Goal: Transaction & Acquisition: Book appointment/travel/reservation

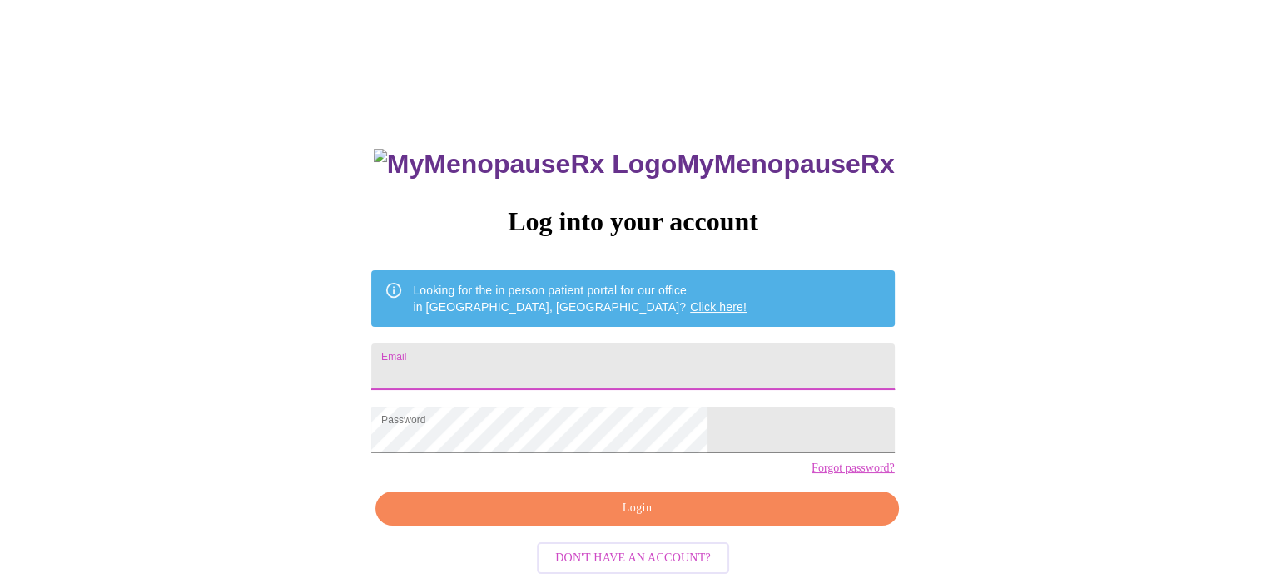
click at [491, 361] on input "Email" at bounding box center [632, 367] width 523 height 47
type input "[EMAIL_ADDRESS][DOMAIN_NAME]"
click at [629, 519] on span "Login" at bounding box center [637, 509] width 484 height 21
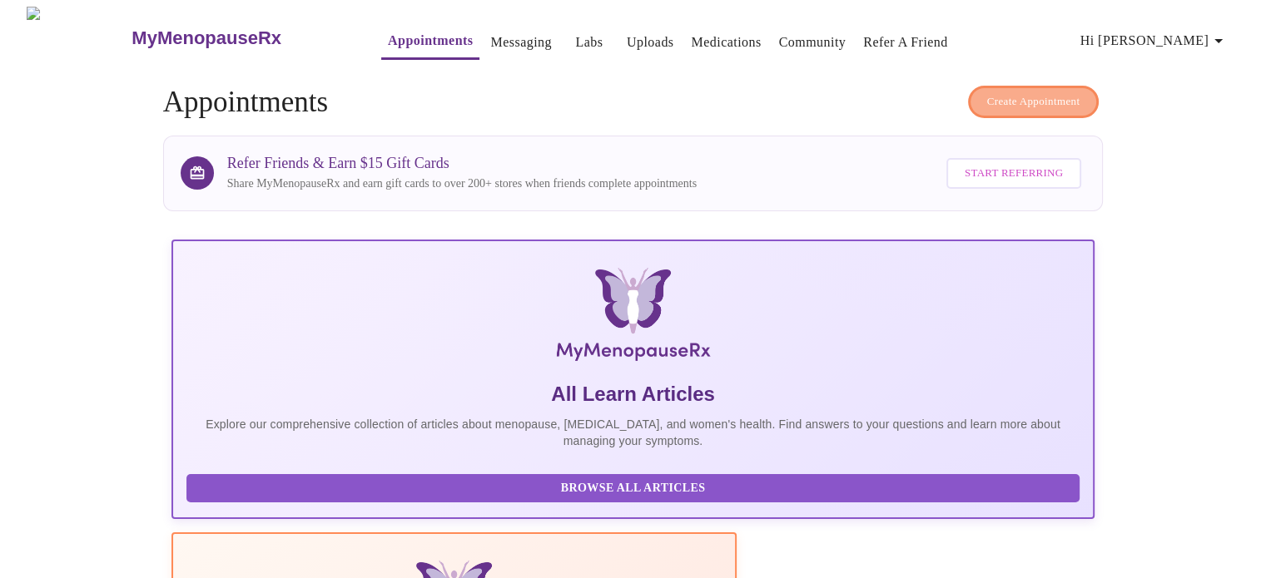
click at [1005, 92] on span "Create Appointment" at bounding box center [1033, 101] width 93 height 19
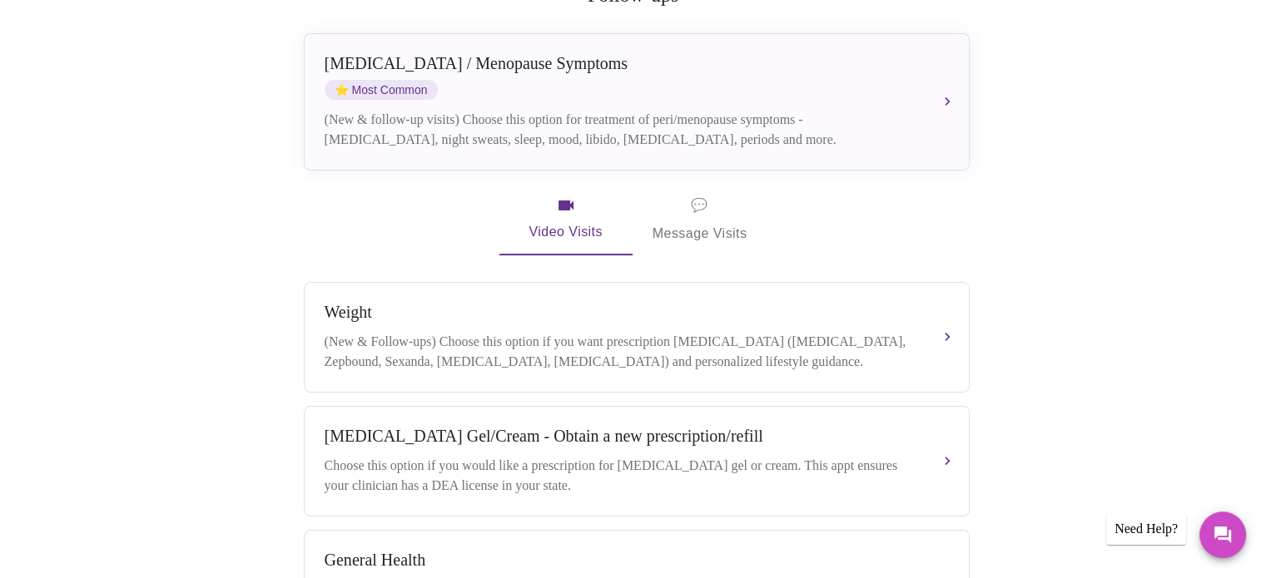
scroll to position [333, 0]
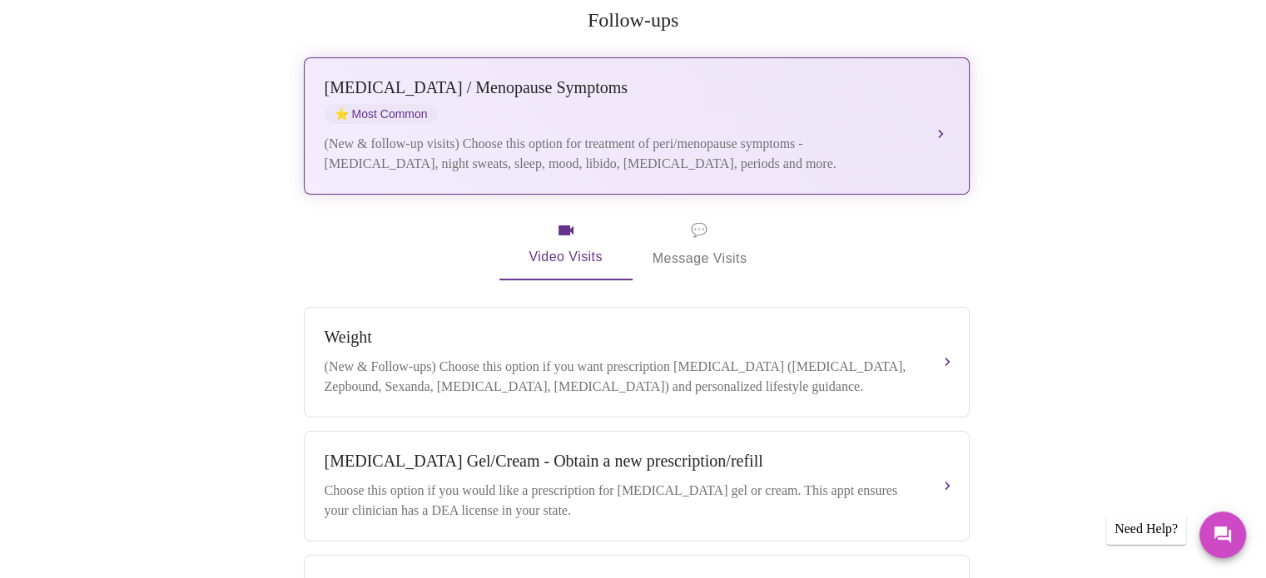
click at [384, 104] on span "⭐ Most Common" at bounding box center [381, 114] width 113 height 20
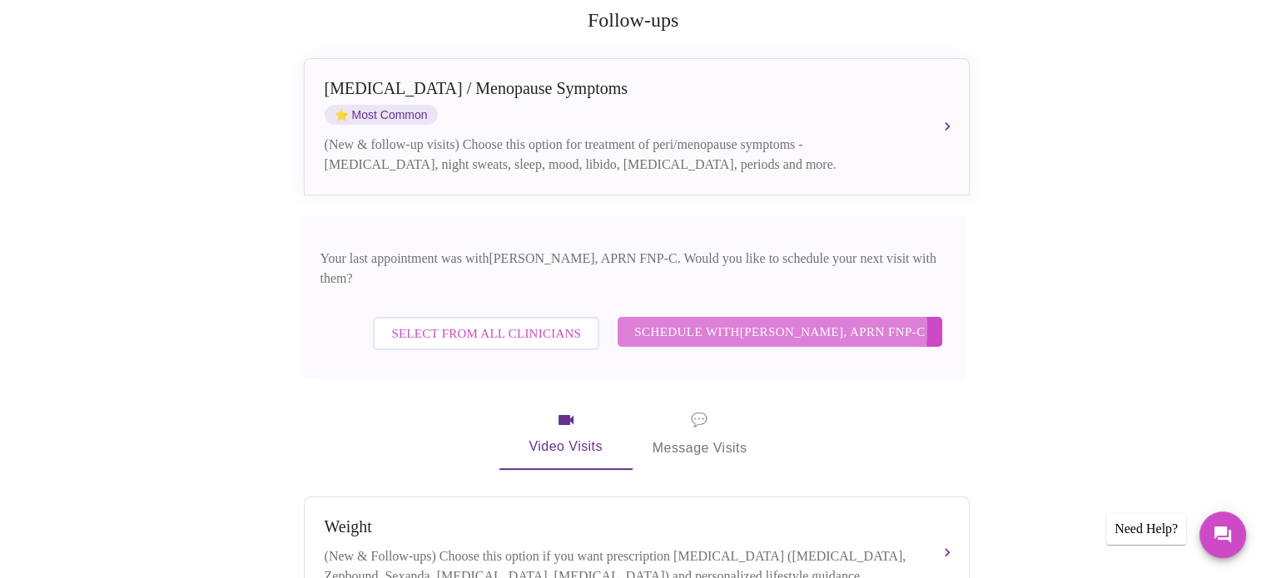
click at [777, 321] on span "Schedule with [PERSON_NAME], APRN FNP-C" at bounding box center [779, 332] width 290 height 22
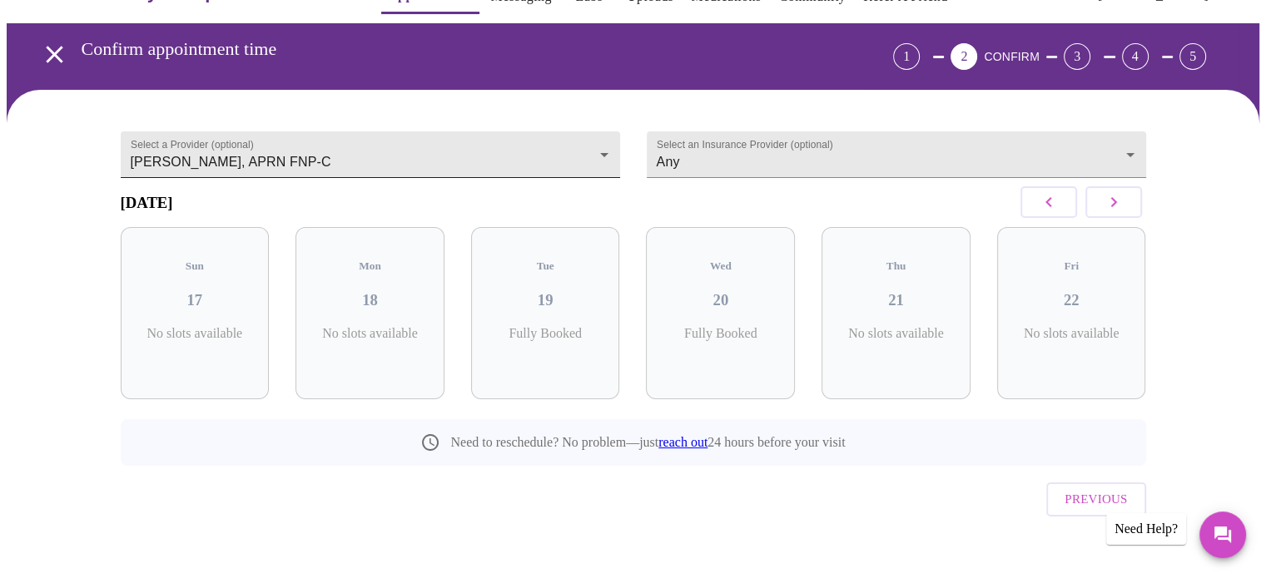
click at [603, 141] on body "MyMenopauseRx Appointments Messaging Labs Uploads Medications Community Refer a…" at bounding box center [633, 280] width 1253 height 639
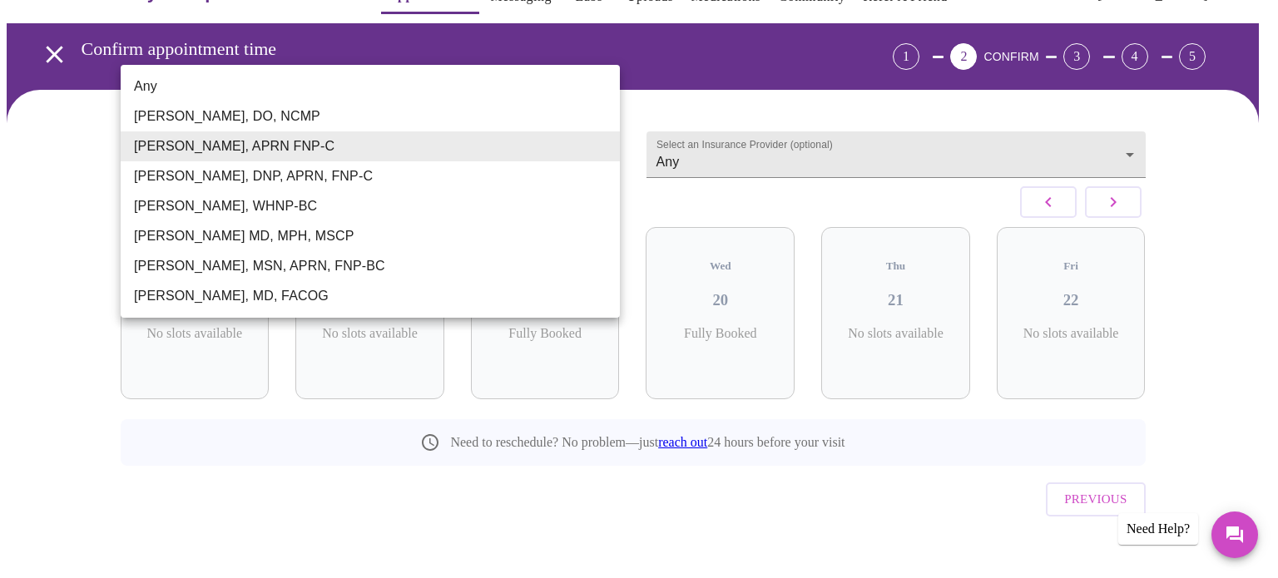
click at [156, 83] on li "Any" at bounding box center [370, 87] width 499 height 30
type input "Any"
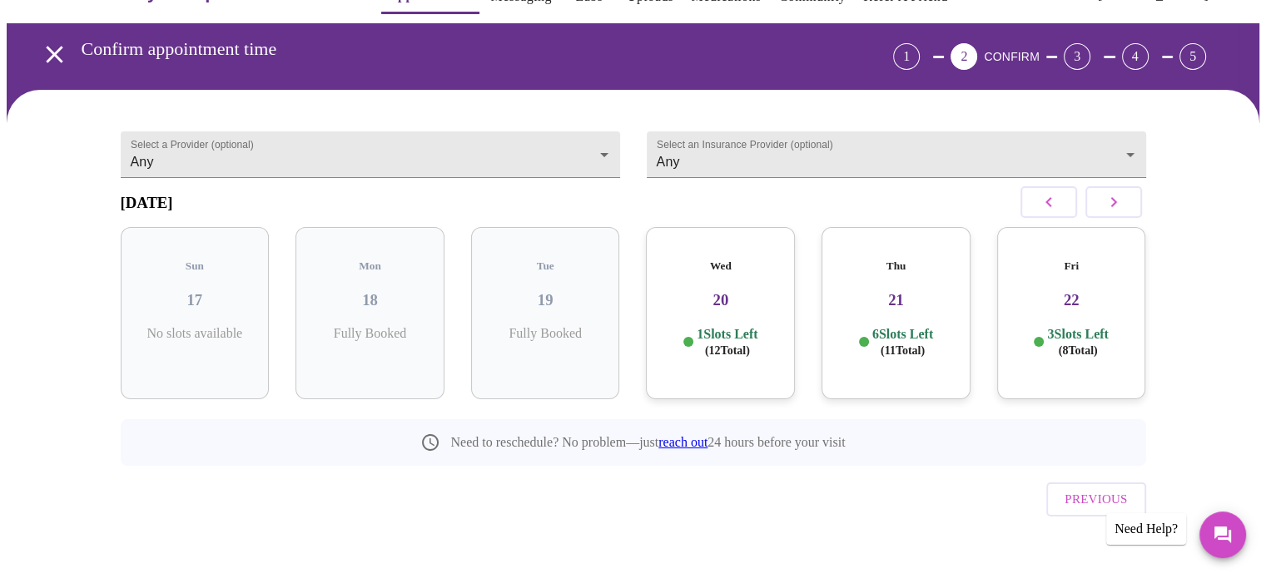
click at [717, 291] on h3 "20" at bounding box center [720, 300] width 122 height 18
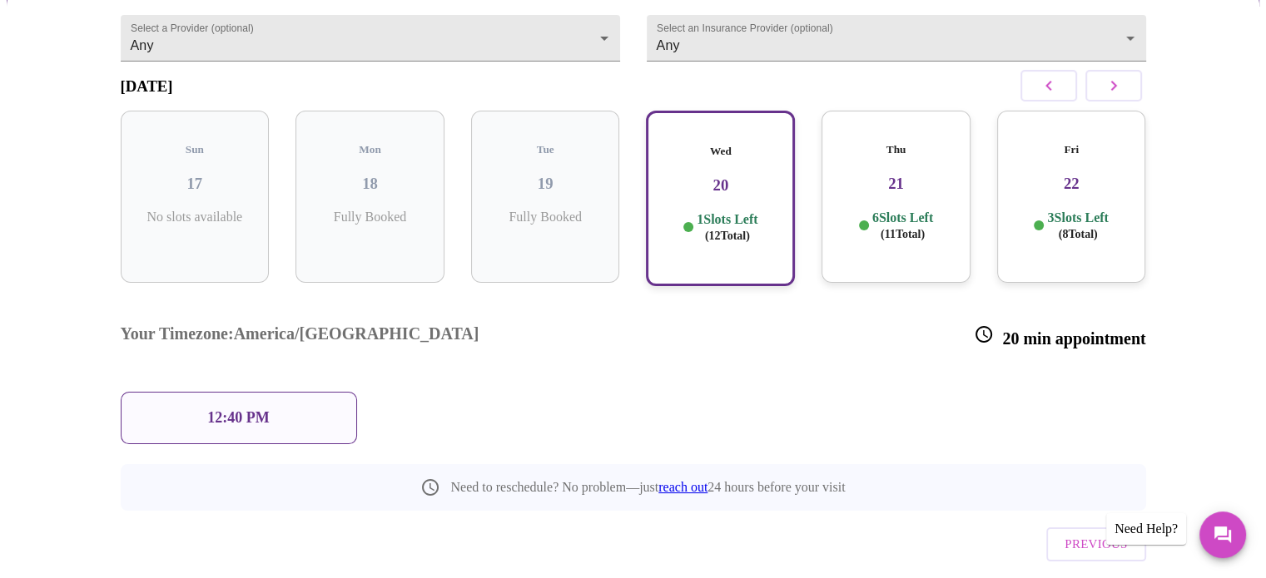
scroll to position [180, 0]
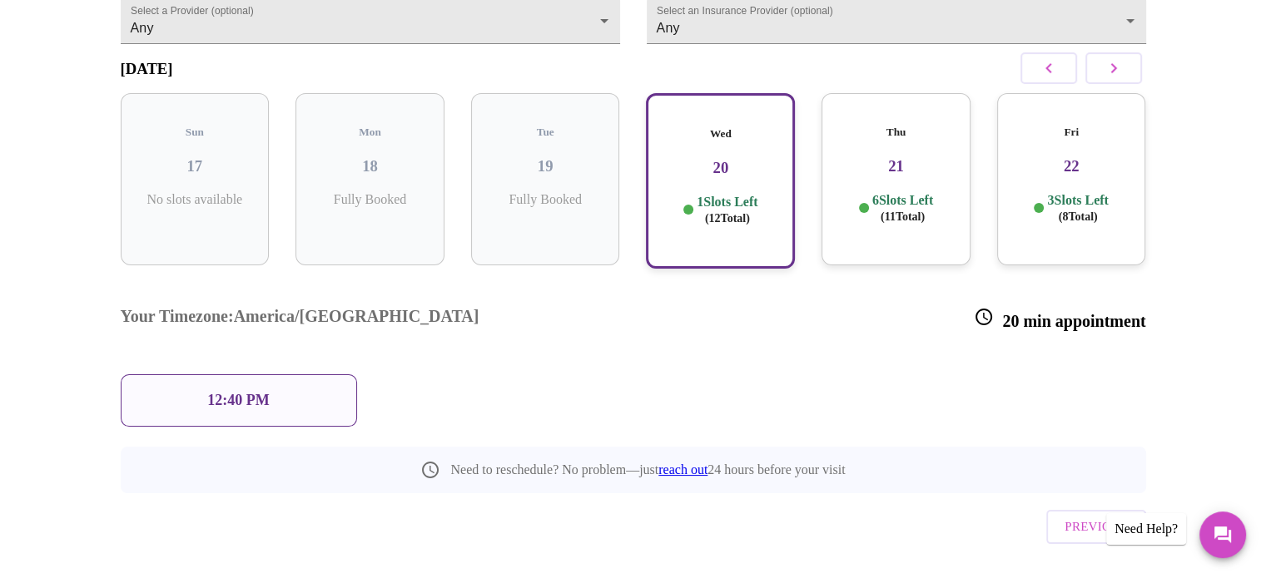
click at [892, 157] on h3 "21" at bounding box center [896, 166] width 122 height 18
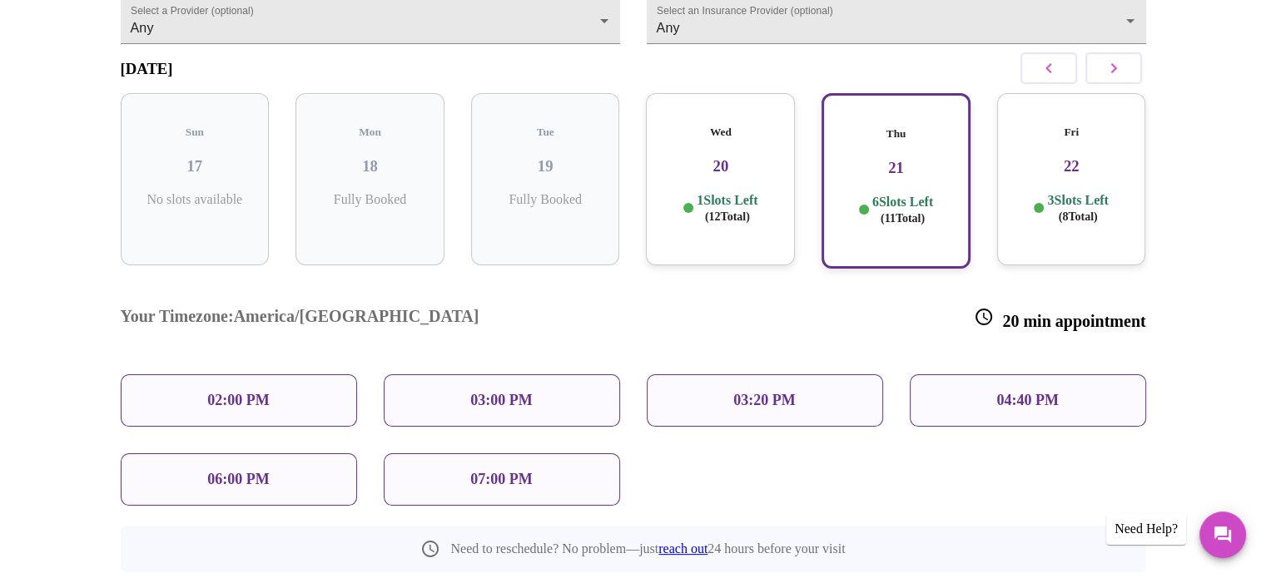
click at [1011, 392] on p "04:40 PM" at bounding box center [1027, 400] width 62 height 17
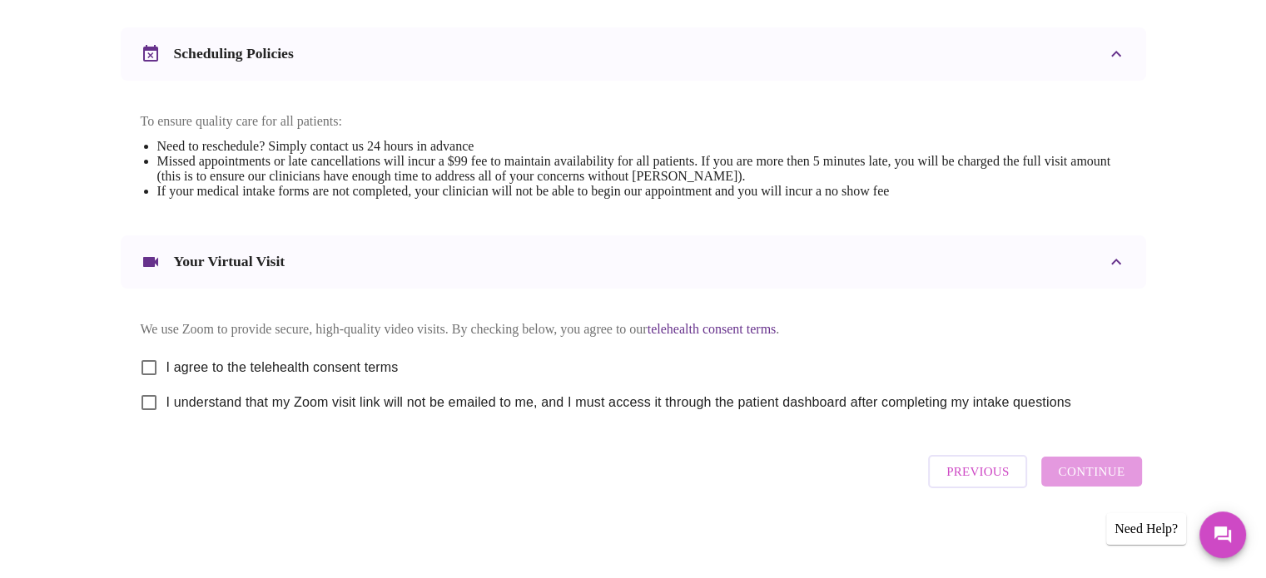
scroll to position [627, 0]
click at [149, 360] on input "I agree to the telehealth consent terms" at bounding box center [149, 367] width 35 height 35
checkbox input "true"
click at [150, 400] on input "I understand that my Zoom visit link will not be emailed to me, and I must acce…" at bounding box center [149, 402] width 35 height 35
checkbox input "true"
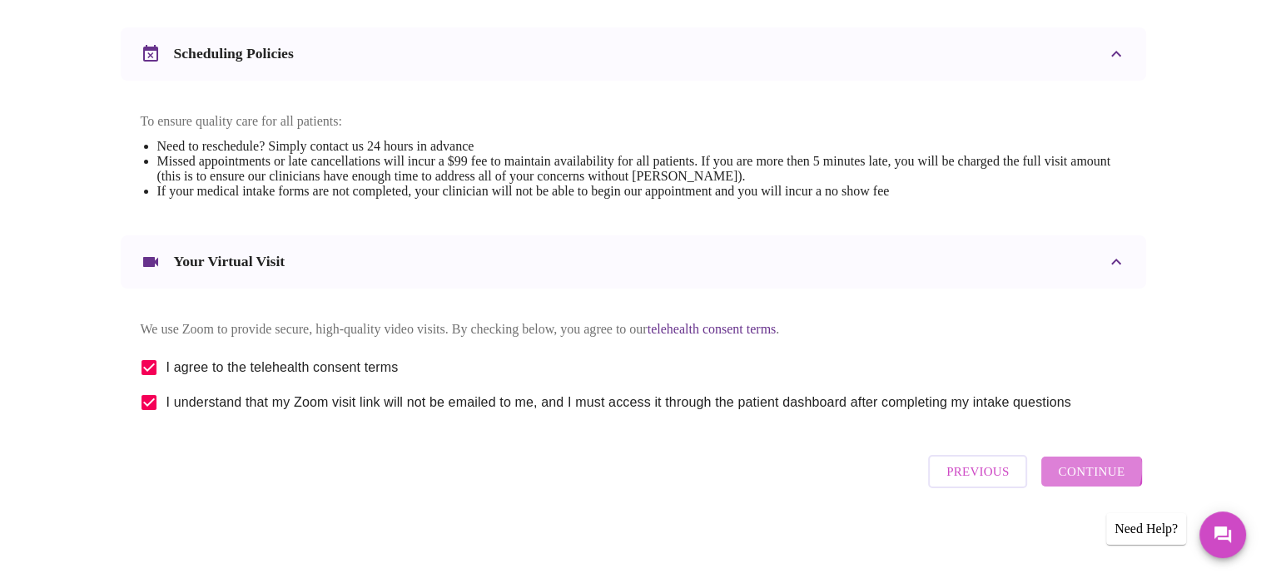
click at [1080, 475] on span "Continue" at bounding box center [1091, 472] width 67 height 22
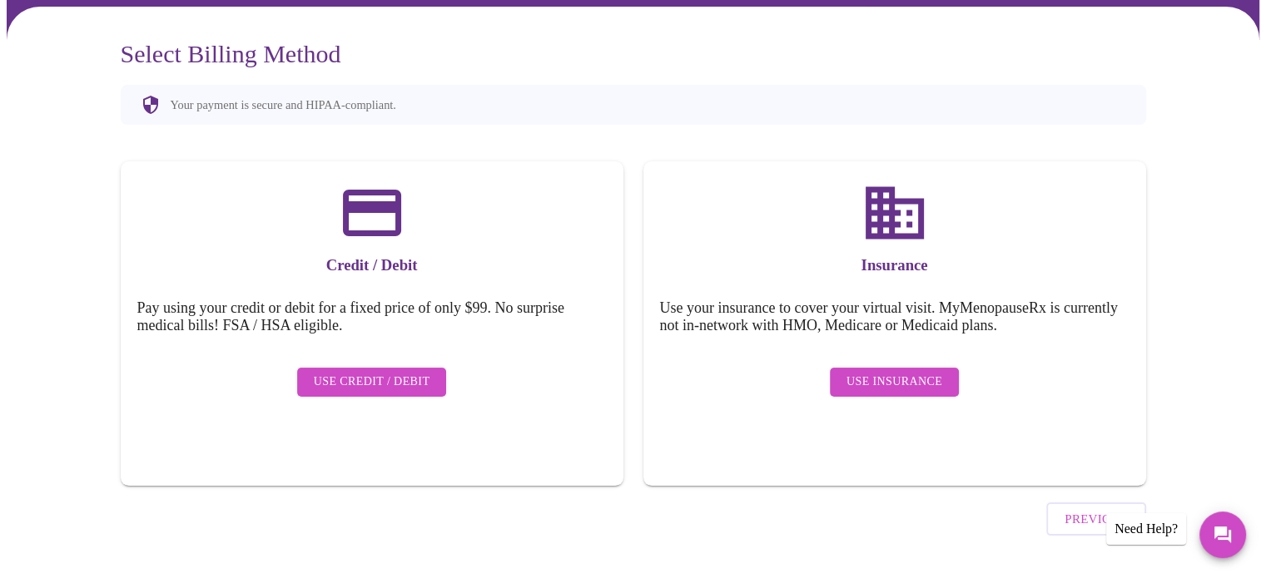
click at [874, 372] on span "Use Insurance" at bounding box center [895, 382] width 96 height 21
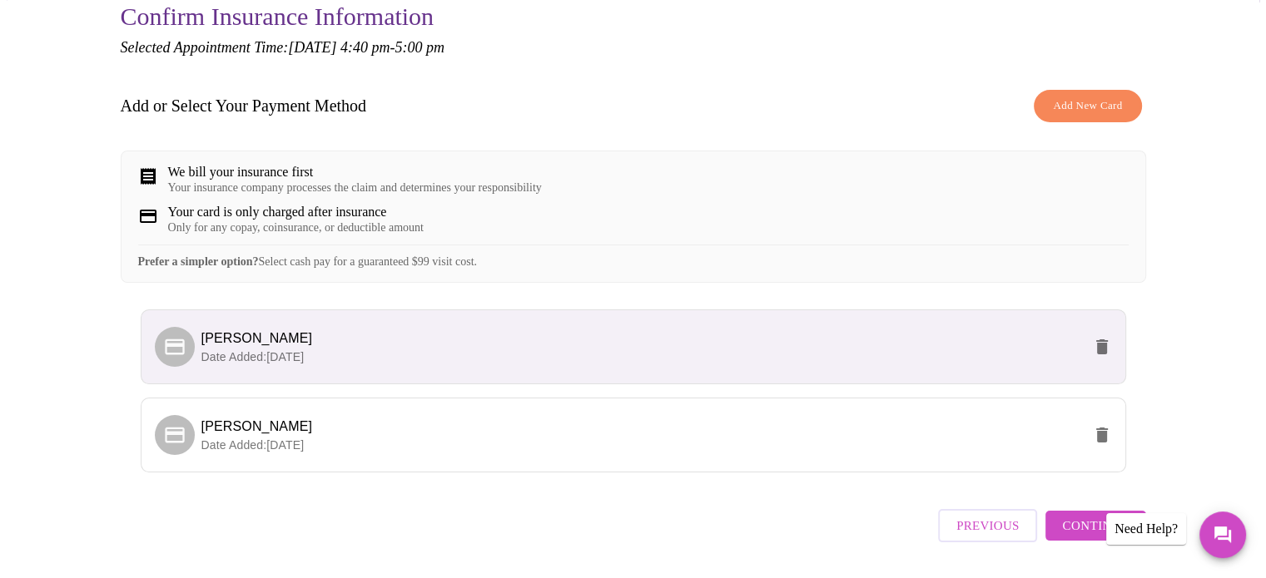
scroll to position [231, 0]
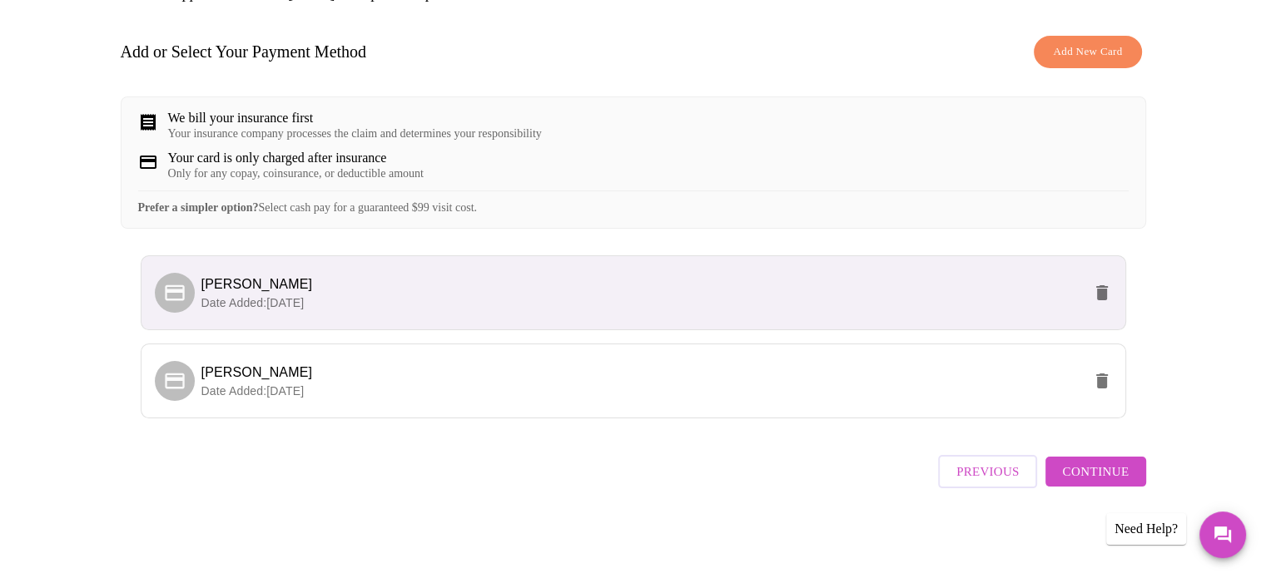
click at [1092, 479] on span "Continue" at bounding box center [1095, 472] width 67 height 22
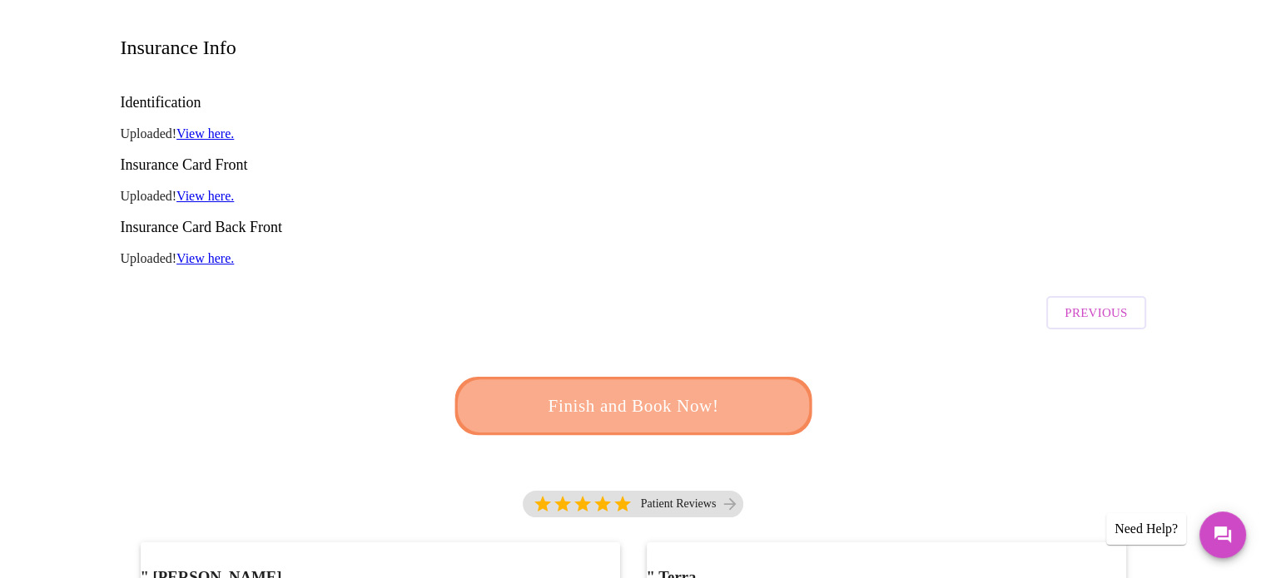
click at [643, 391] on span "Finish and Book Now!" at bounding box center [633, 406] width 308 height 31
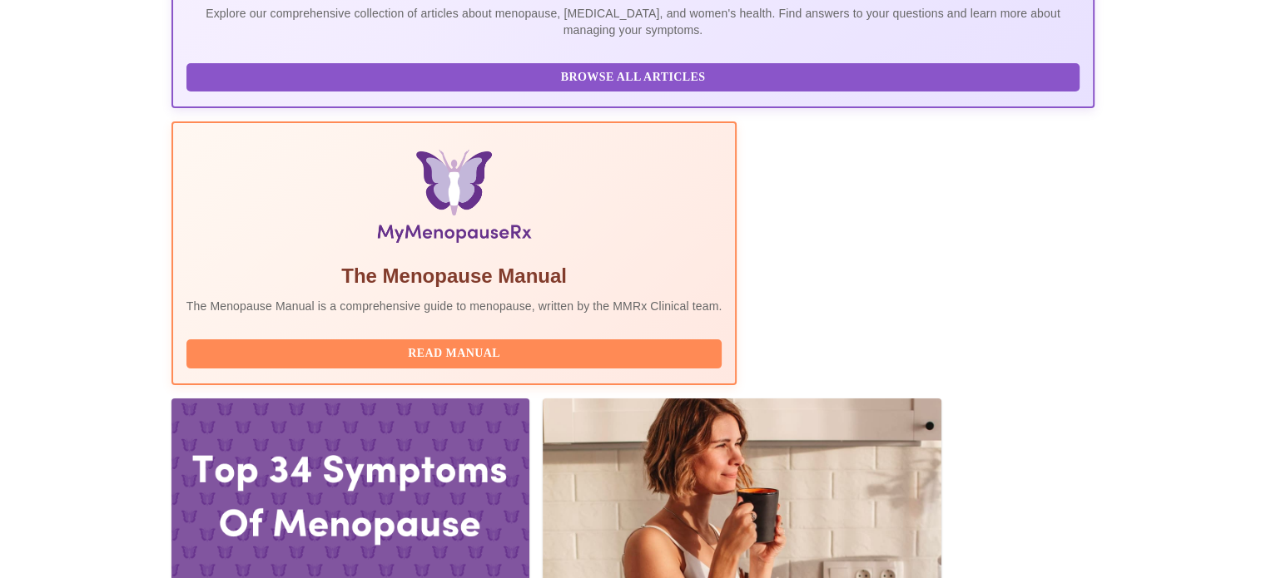
scroll to position [416, 0]
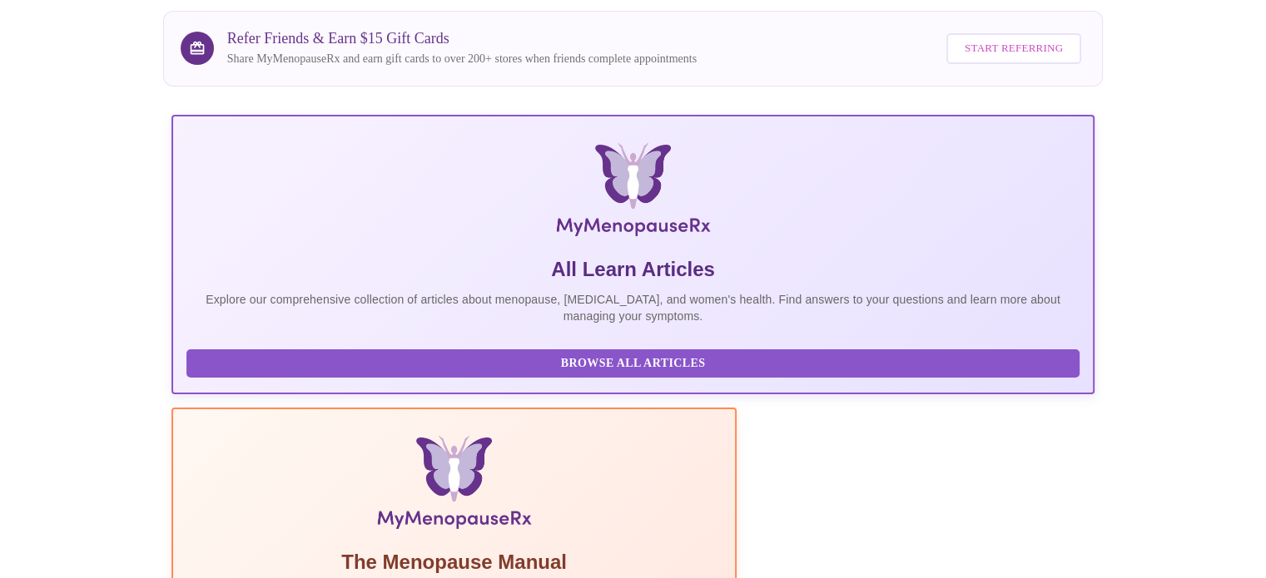
scroll to position [0, 0]
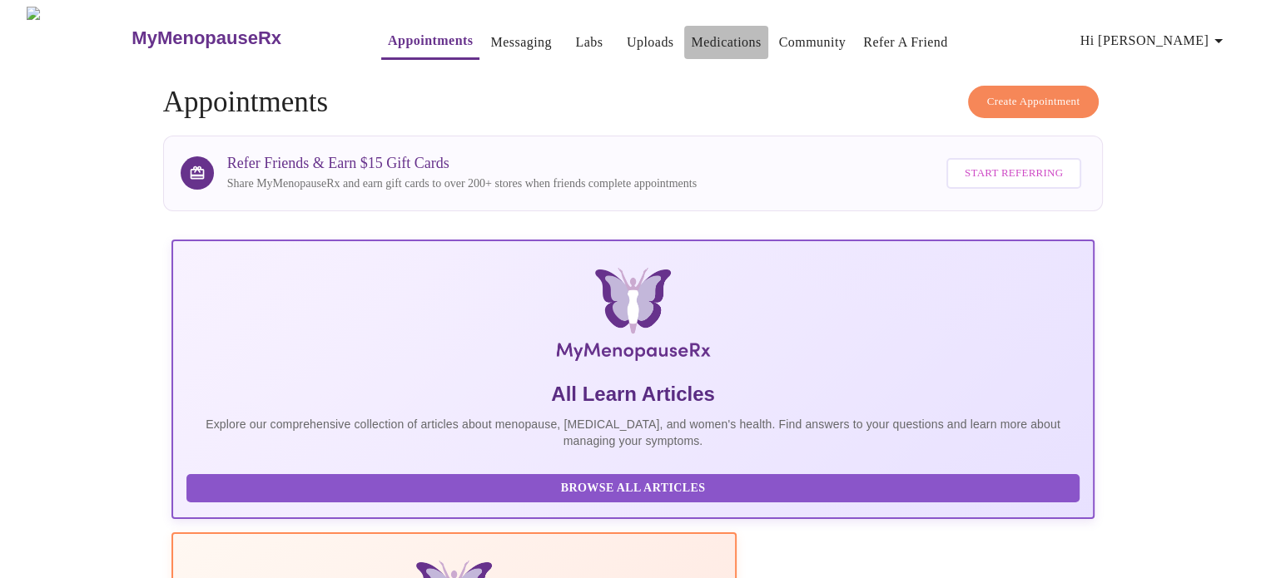
click at [696, 36] on link "Medications" at bounding box center [726, 42] width 70 height 23
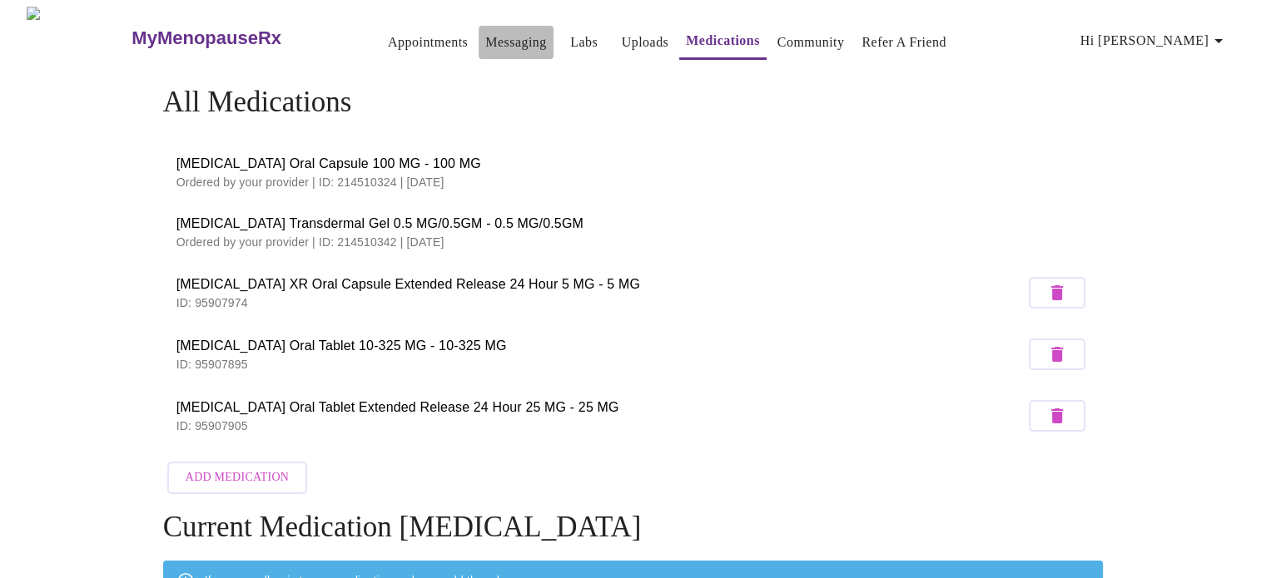
click at [485, 33] on link "Messaging" at bounding box center [515, 42] width 61 height 23
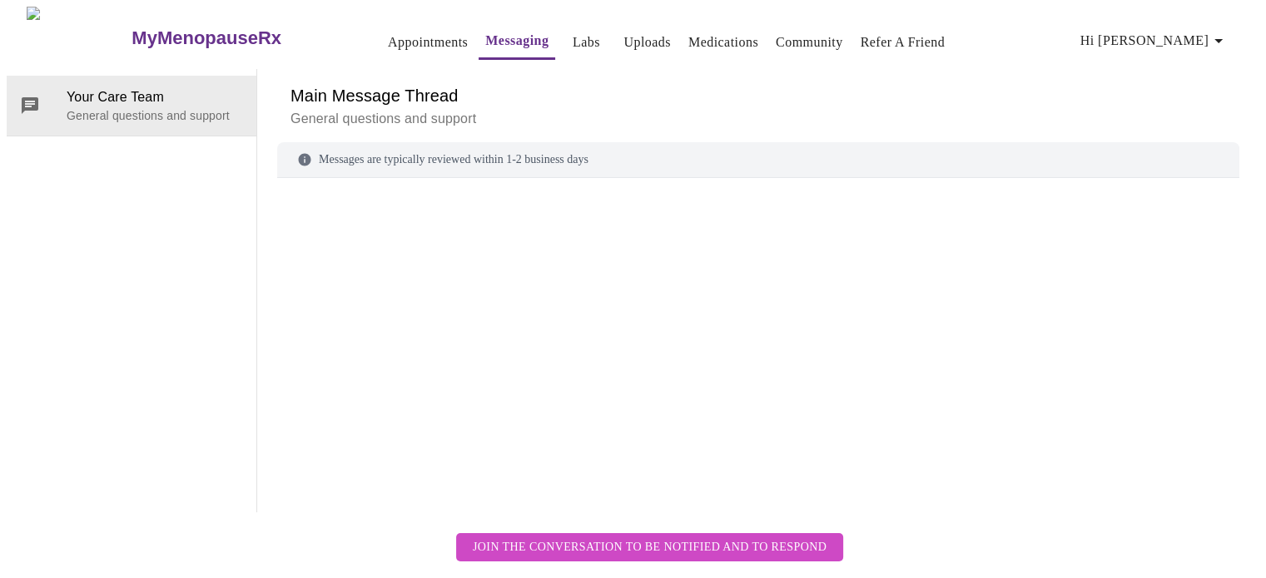
scroll to position [62, 0]
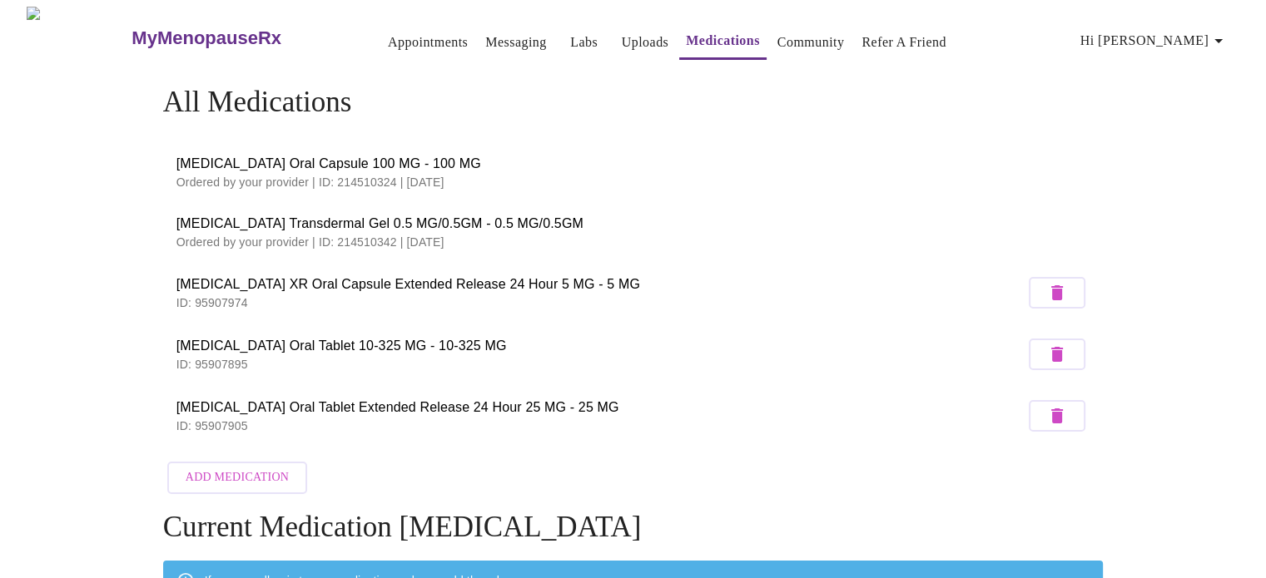
click at [1219, 32] on icon "button" at bounding box center [1219, 41] width 20 height 20
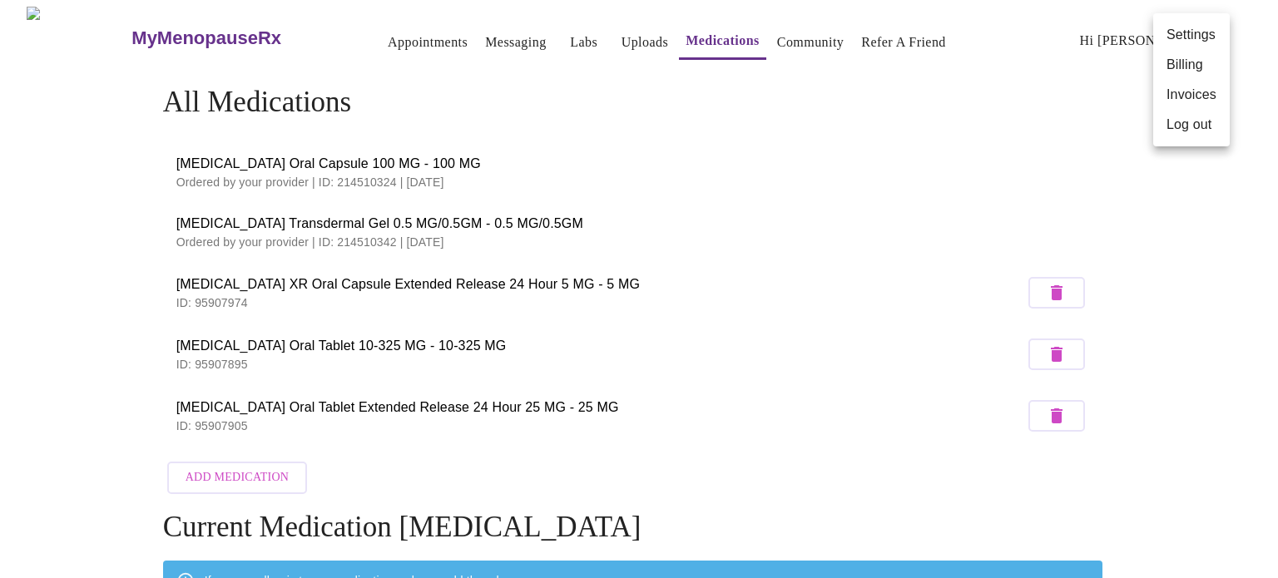
click at [1189, 58] on li "Billing" at bounding box center [1192, 65] width 77 height 30
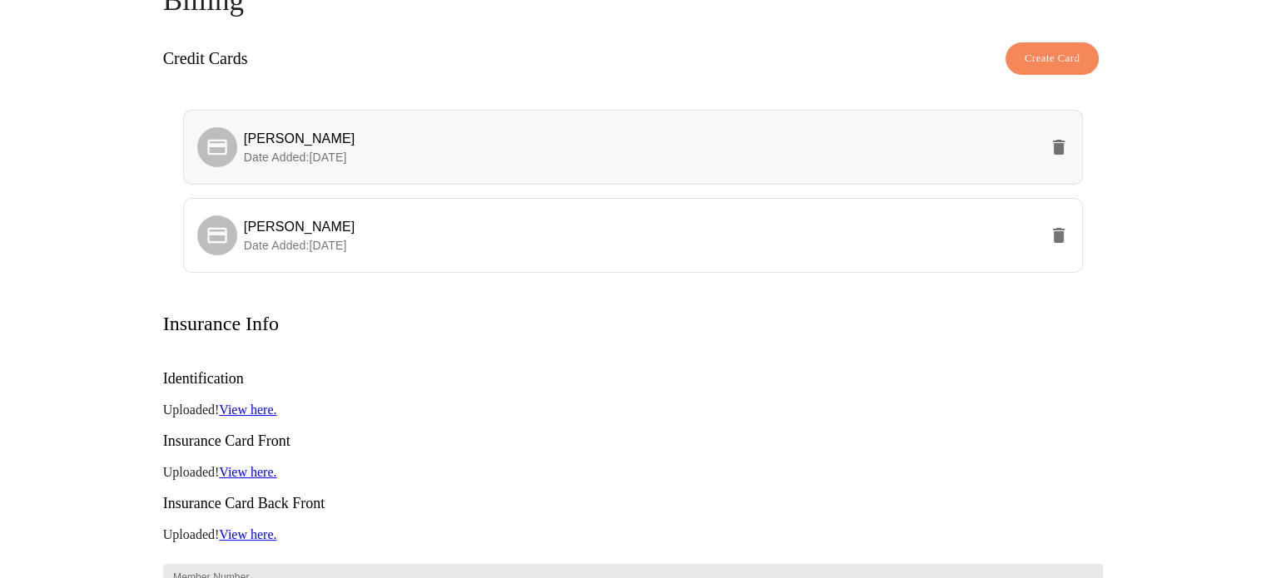
scroll to position [166, 0]
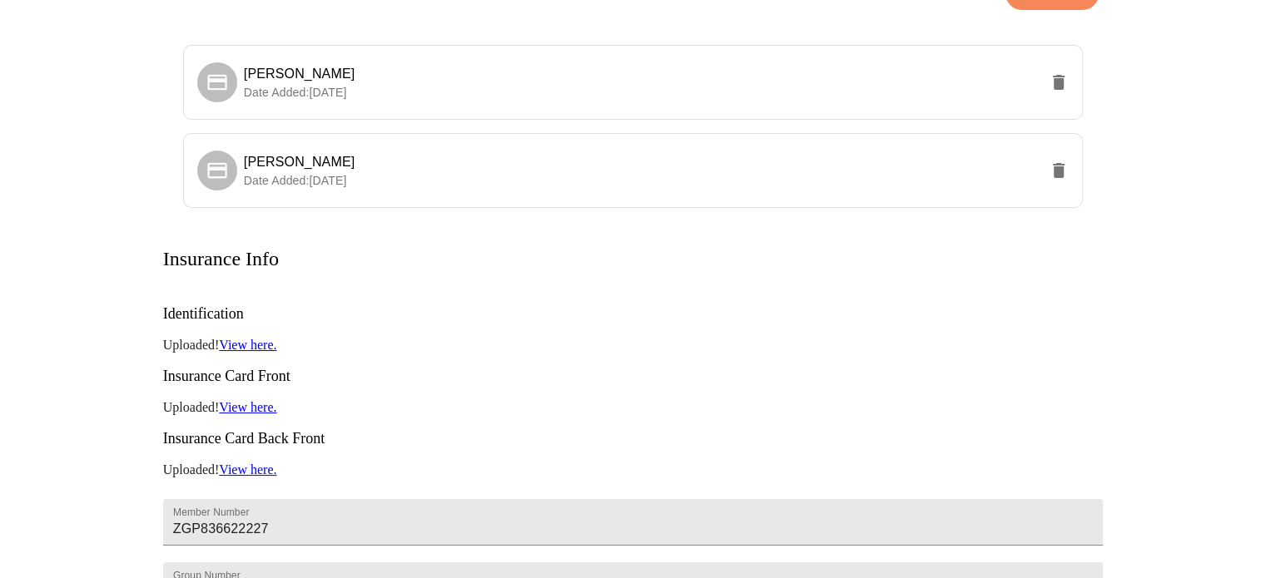
click at [252, 400] on link "View here." at bounding box center [247, 407] width 57 height 14
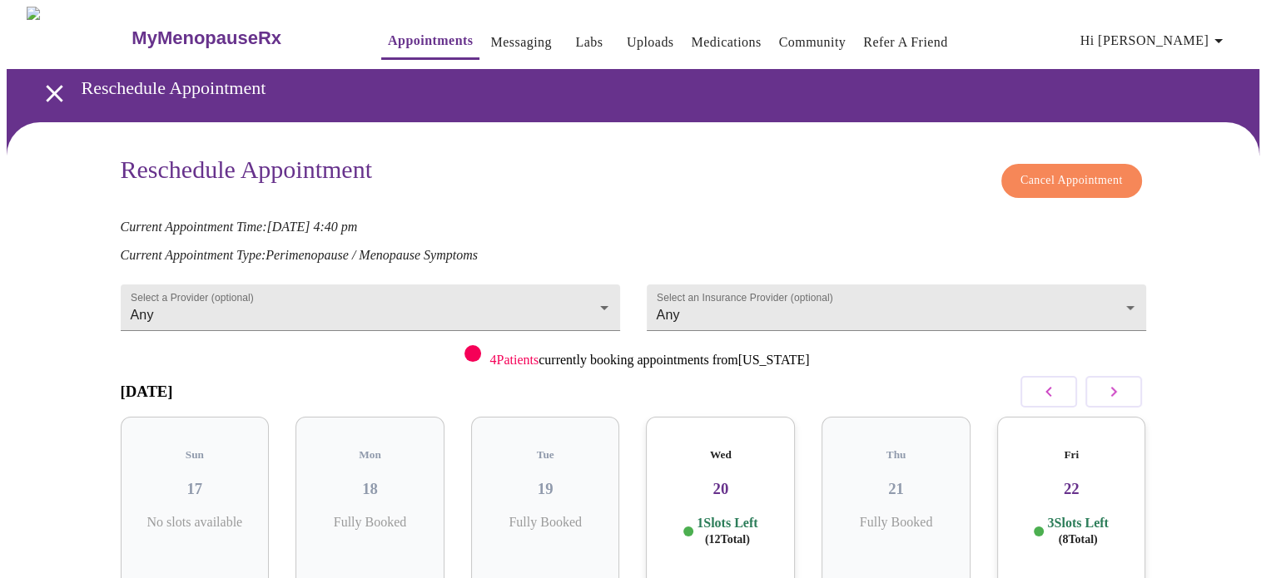
click at [1067, 480] on h3 "22" at bounding box center [1071, 489] width 122 height 18
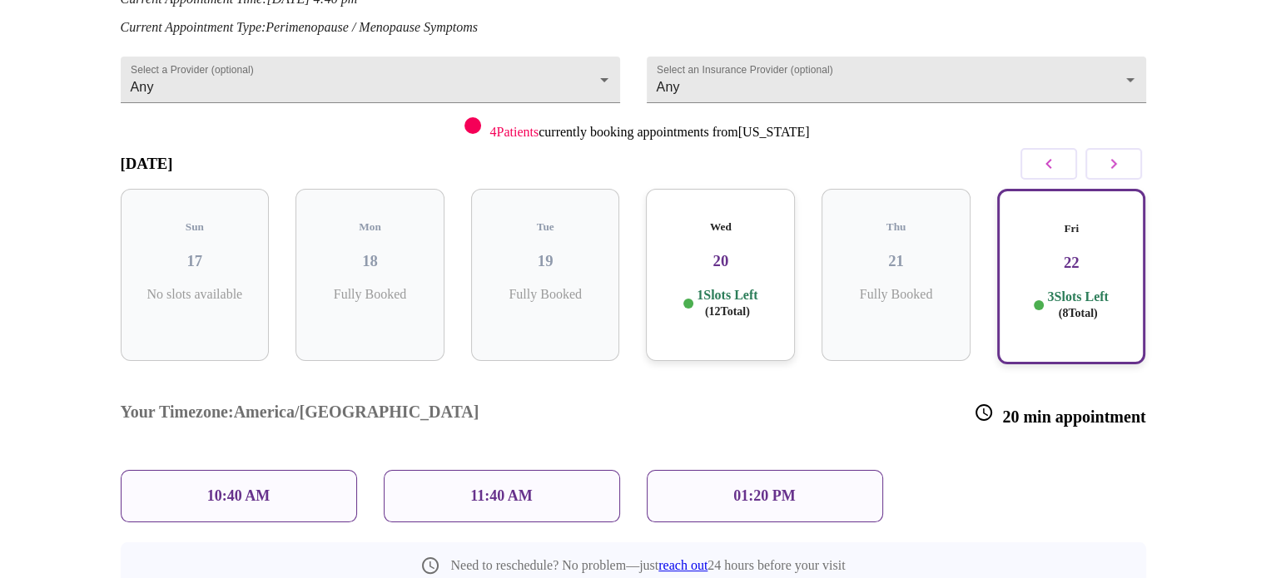
scroll to position [256, 0]
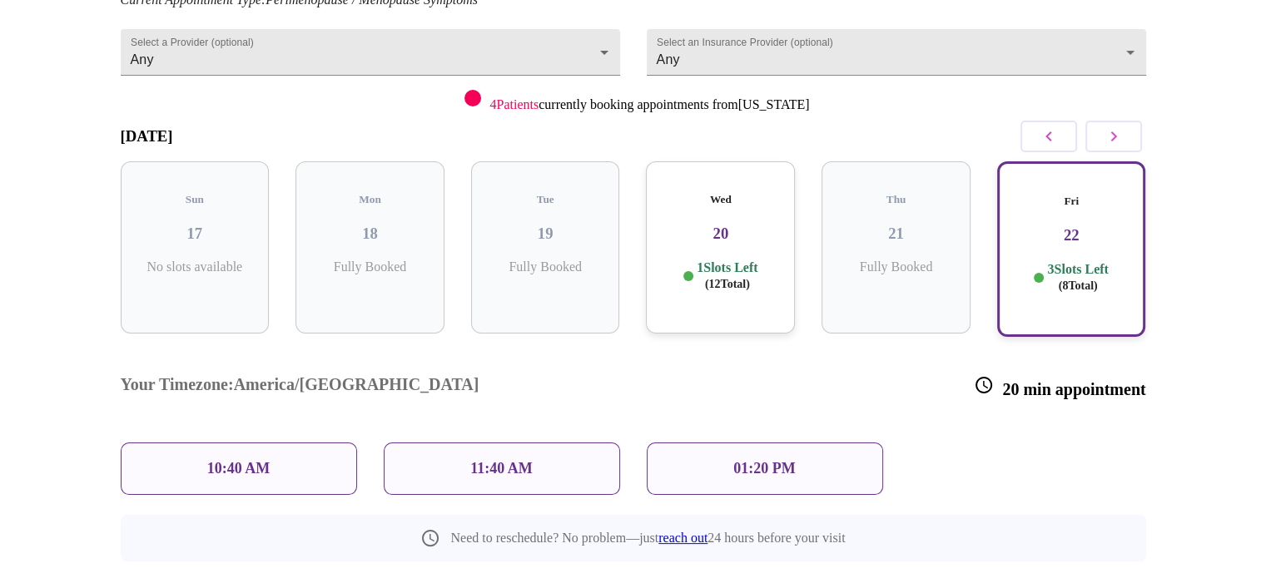
click at [905, 229] on div "Thu 21 Fully Booked" at bounding box center [896, 247] width 149 height 172
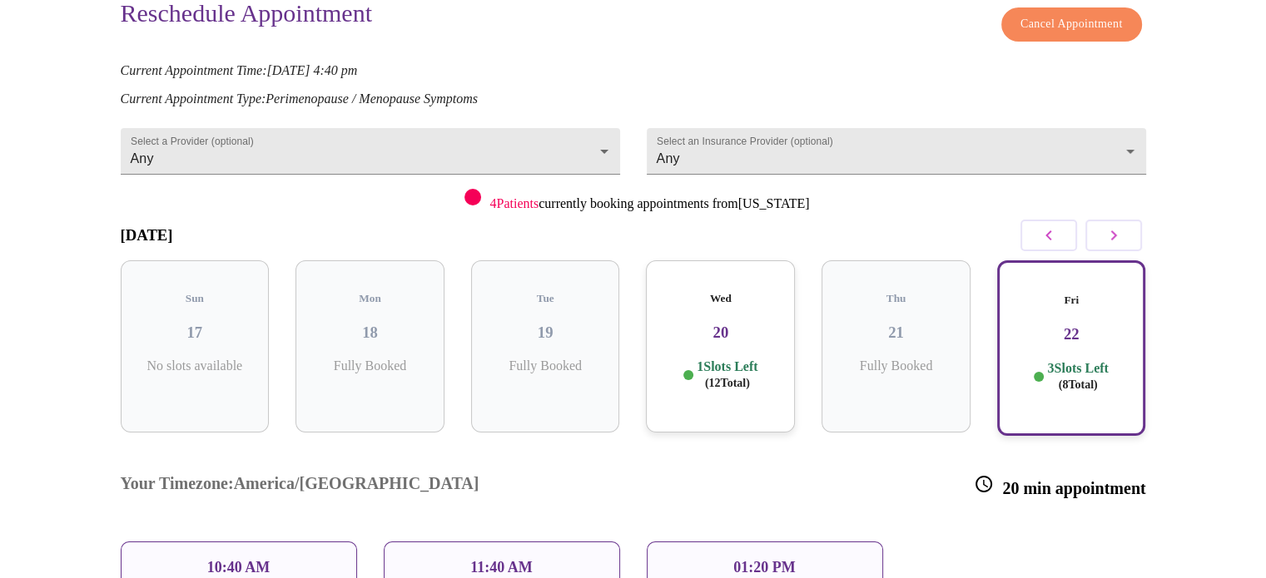
scroll to position [0, 0]
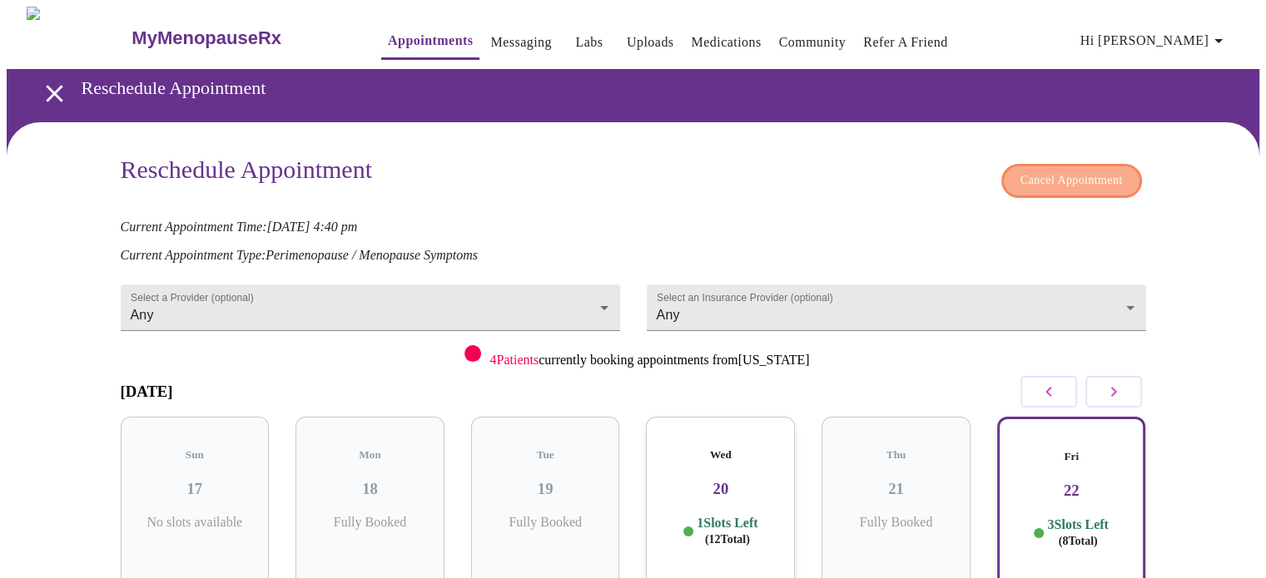
click at [1020, 172] on span "Cancel Appointment" at bounding box center [1071, 181] width 102 height 21
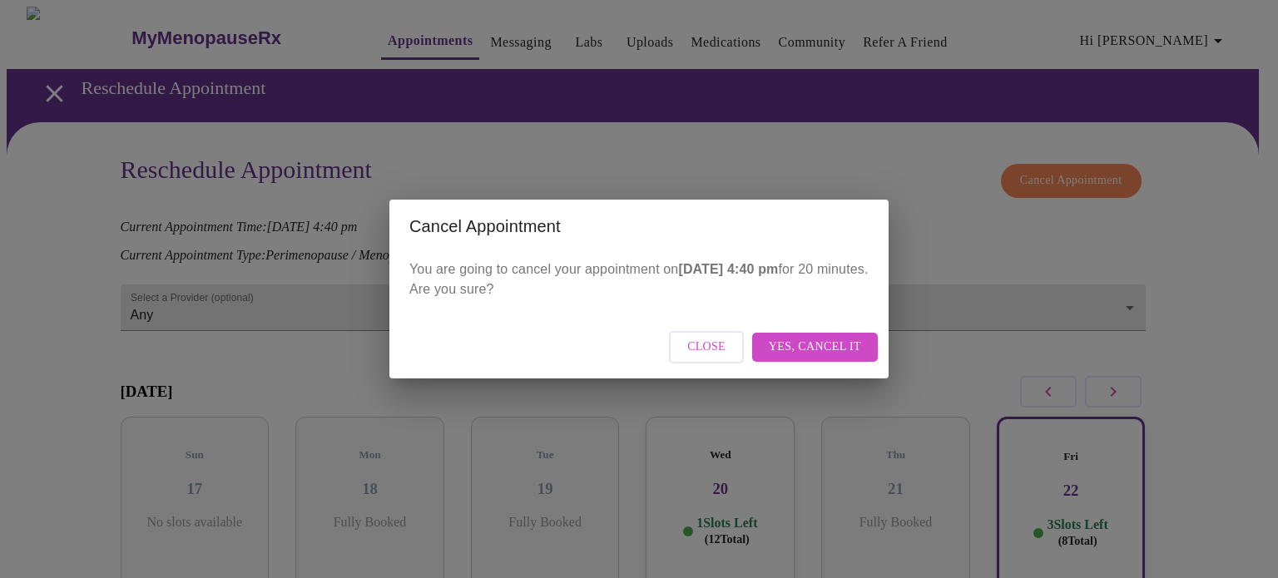
click at [712, 345] on span "Close" at bounding box center [707, 347] width 38 height 21
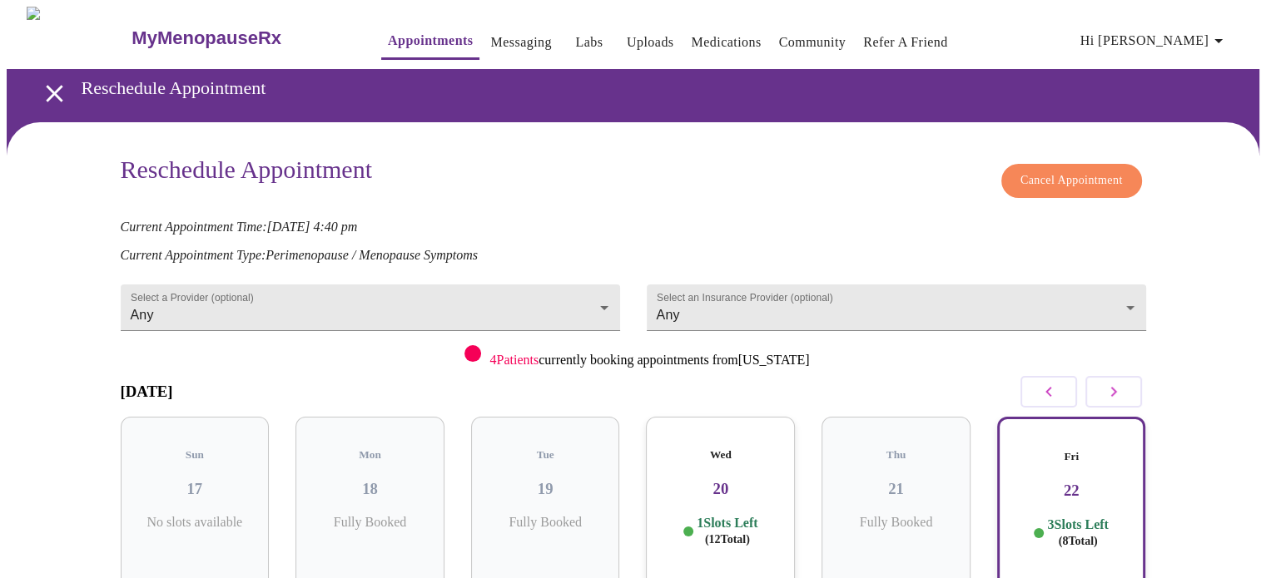
click at [889, 480] on h3 "21" at bounding box center [896, 489] width 122 height 18
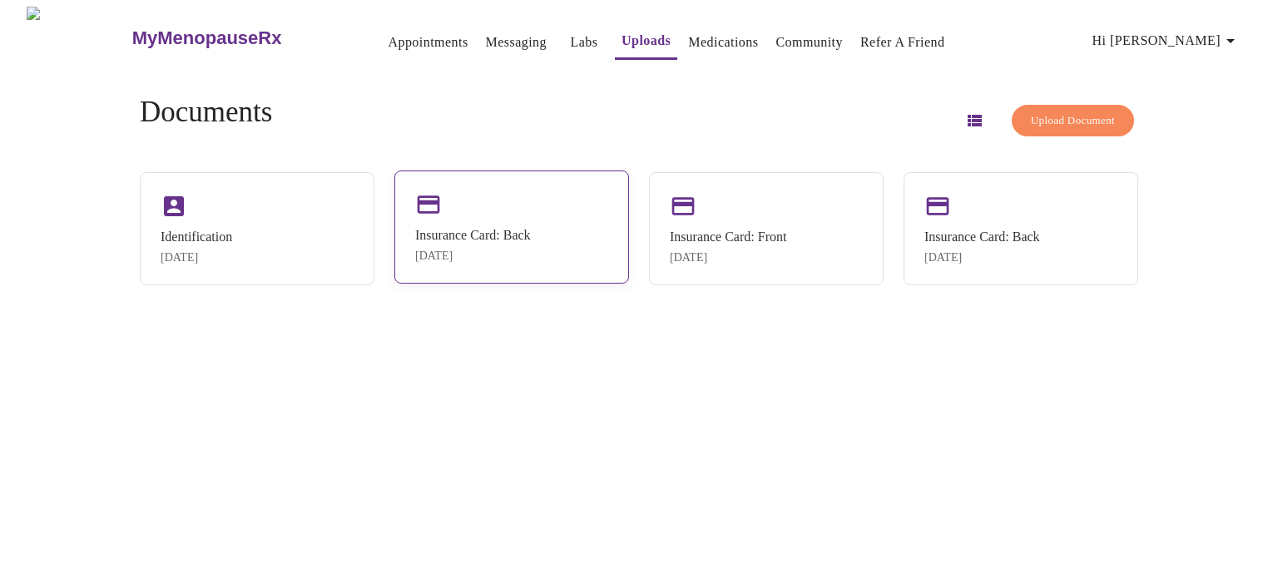
click at [477, 228] on div "Insurance Card: Back" at bounding box center [473, 235] width 116 height 15
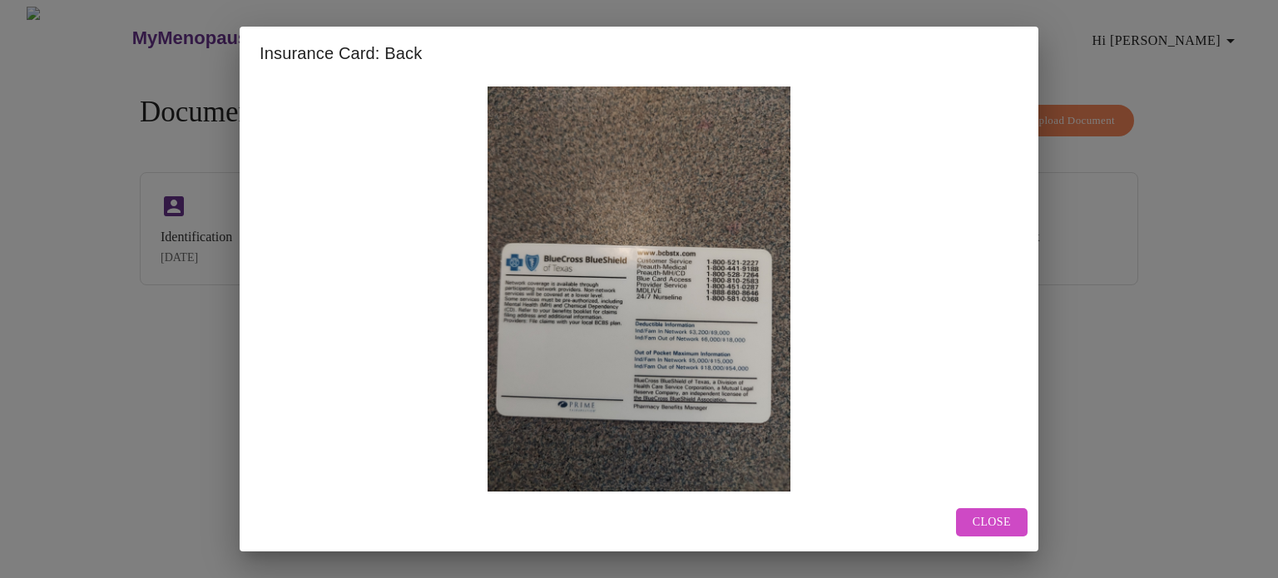
click at [995, 522] on span "Close" at bounding box center [992, 523] width 38 height 21
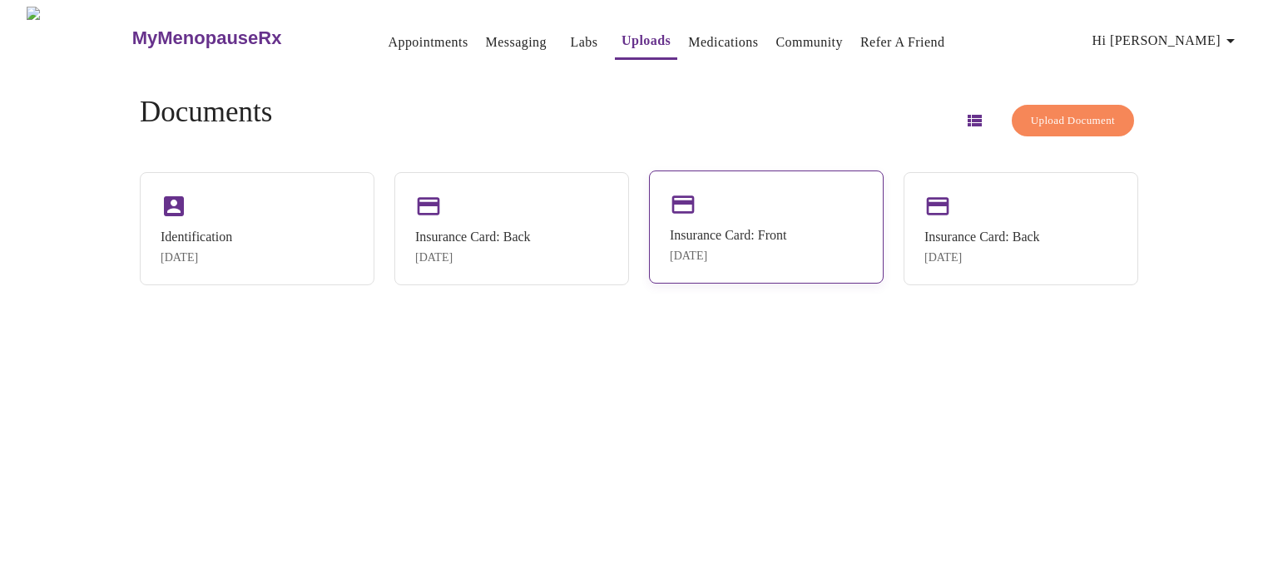
click at [747, 228] on div "Insurance Card: Front" at bounding box center [728, 235] width 117 height 15
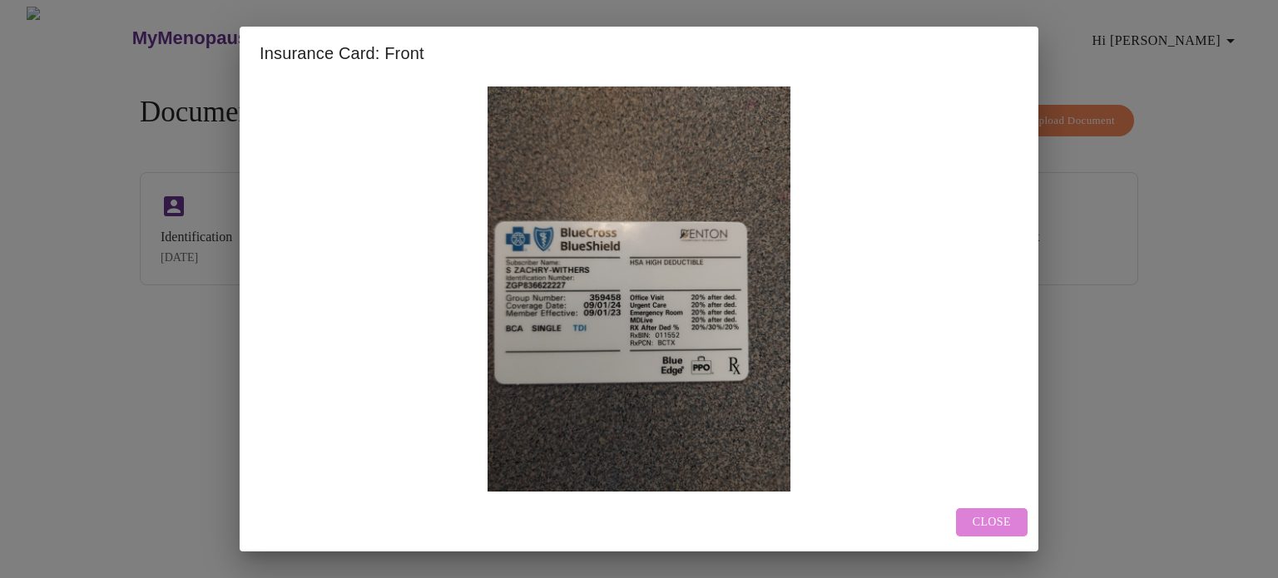
click at [986, 518] on span "Close" at bounding box center [992, 523] width 38 height 21
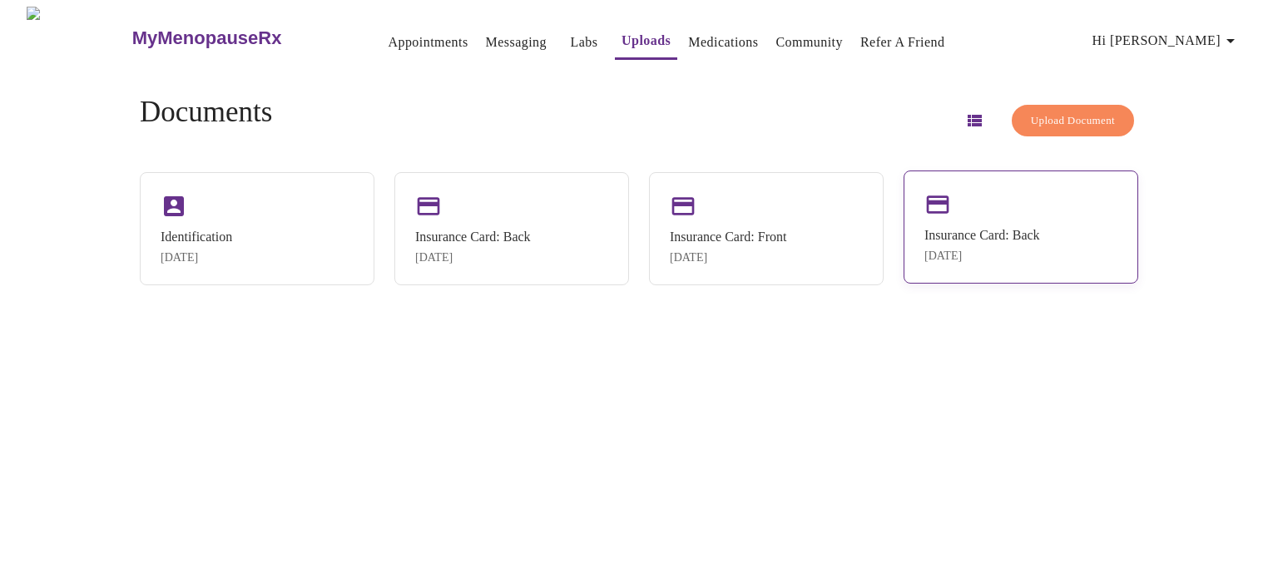
click at [942, 228] on div "Insurance Card: Back" at bounding box center [983, 235] width 116 height 15
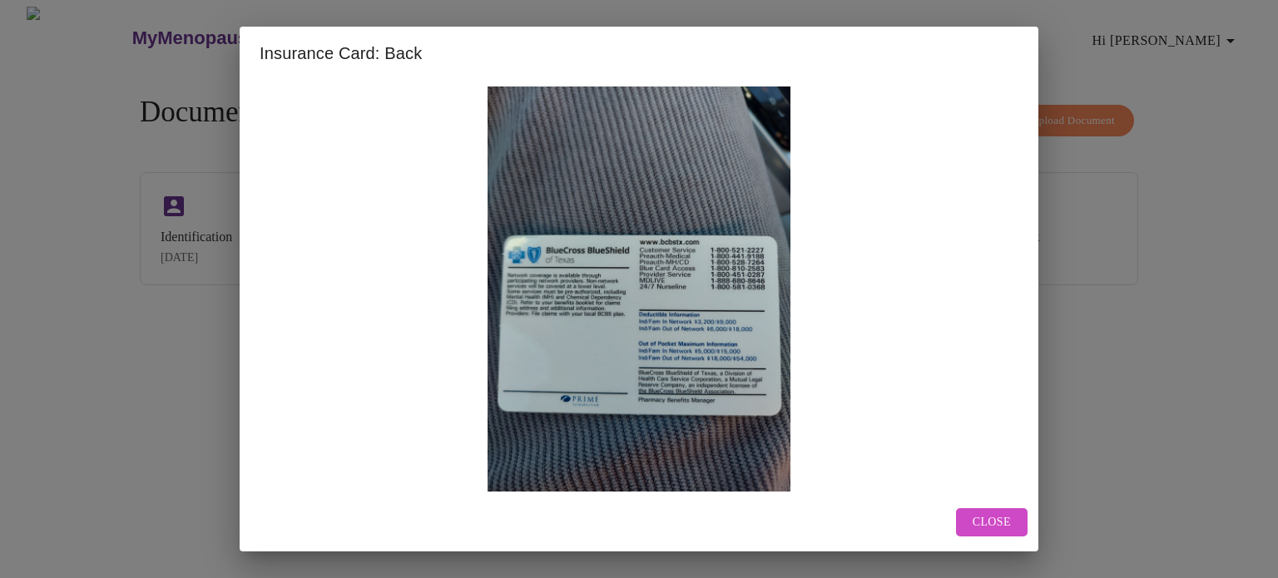
click at [993, 515] on span "Close" at bounding box center [992, 523] width 38 height 21
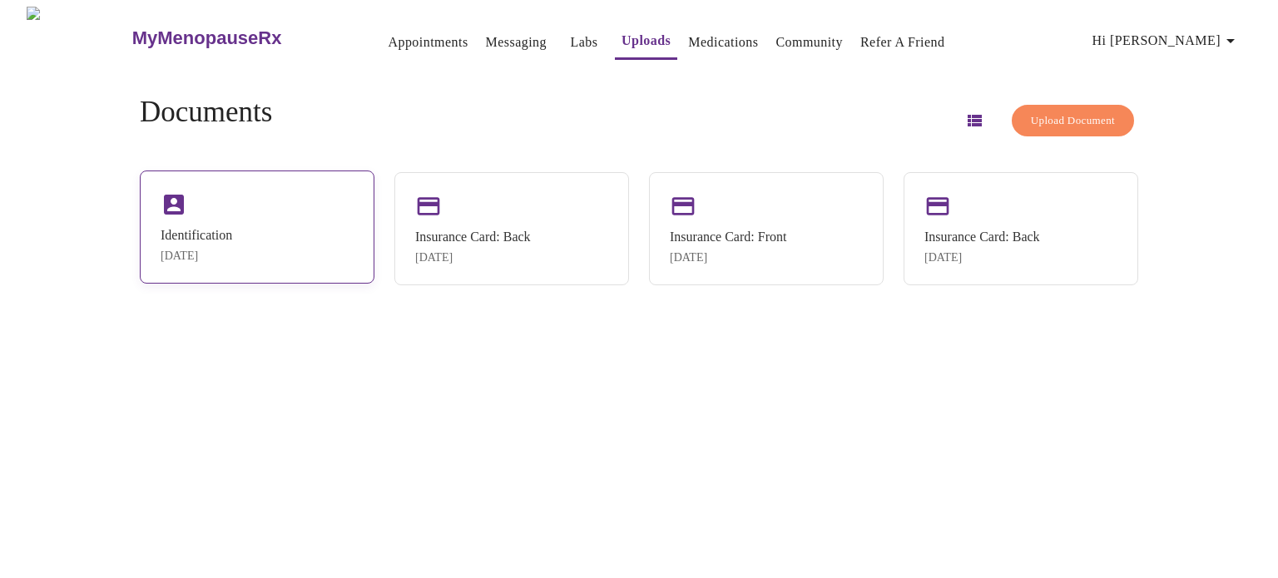
click at [232, 236] on div "Identification" at bounding box center [197, 235] width 72 height 15
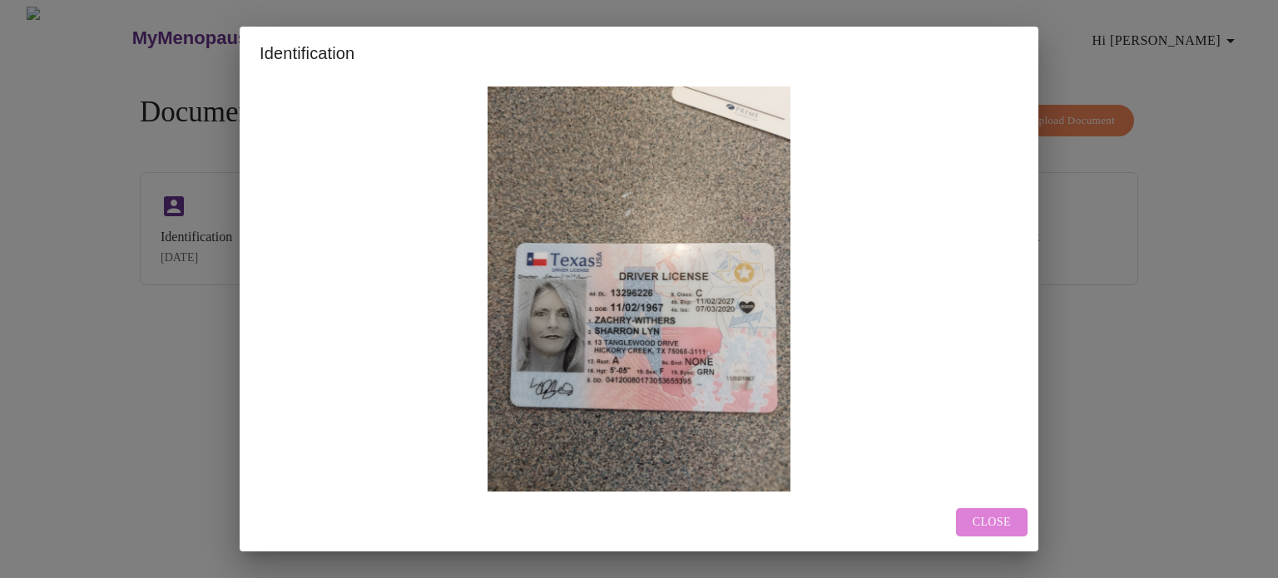
click at [981, 515] on span "Close" at bounding box center [992, 523] width 38 height 21
